Goal: Information Seeking & Learning: Learn about a topic

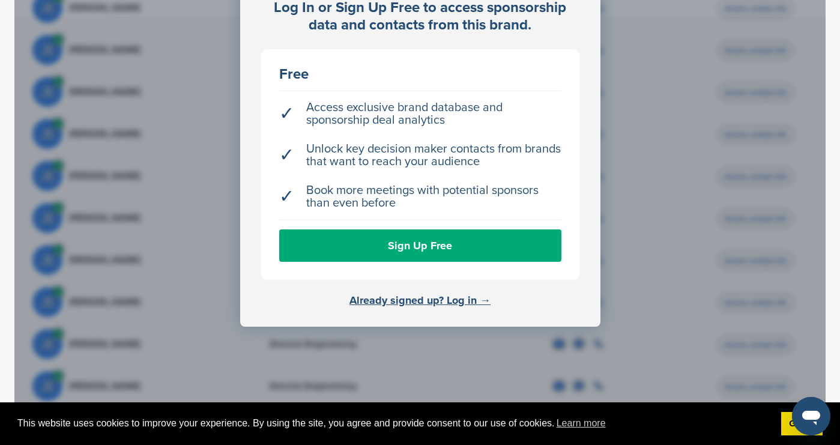
scroll to position [769, 0]
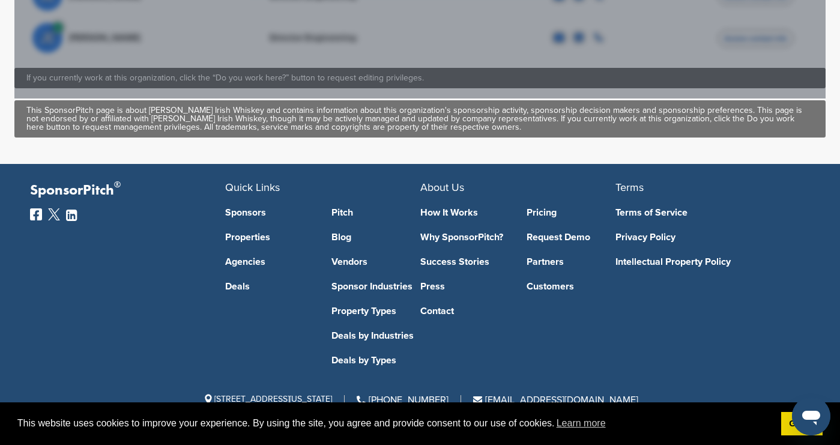
click at [344, 211] on link "Pitch" at bounding box center [376, 213] width 89 height 10
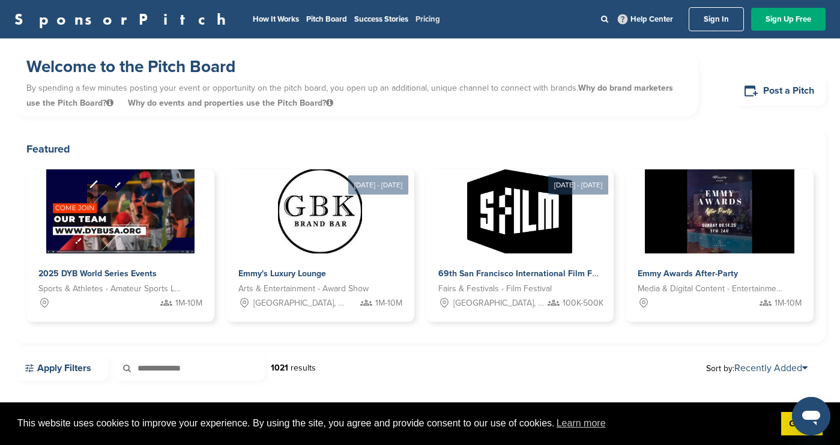
click at [416, 17] on link "Pricing" at bounding box center [428, 19] width 25 height 10
